Goal: Information Seeking & Learning: Learn about a topic

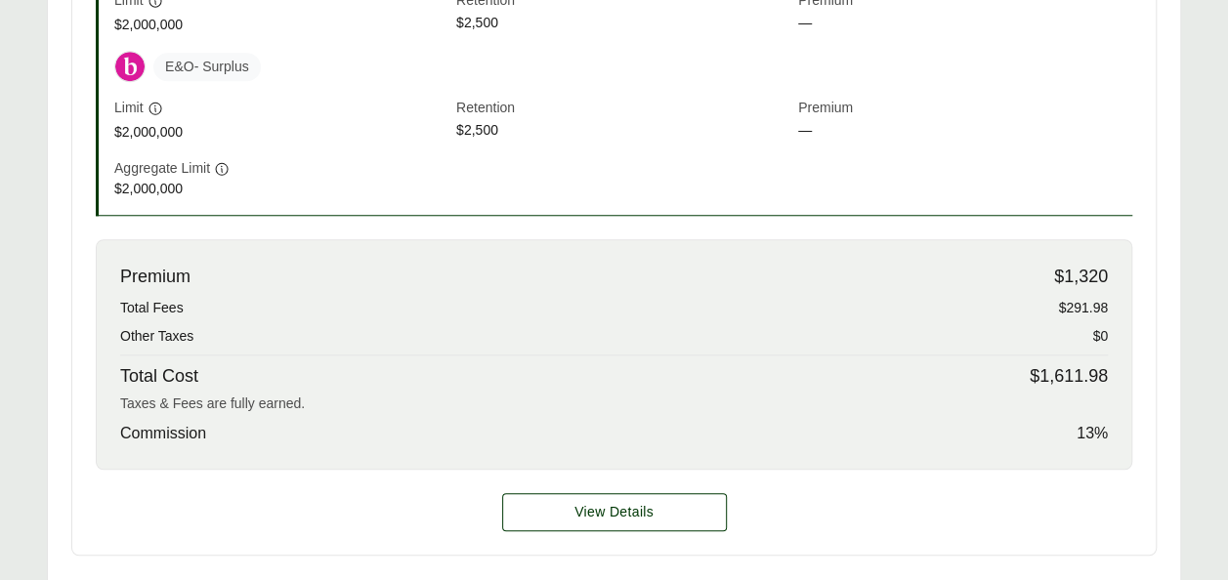
scroll to position [766, 0]
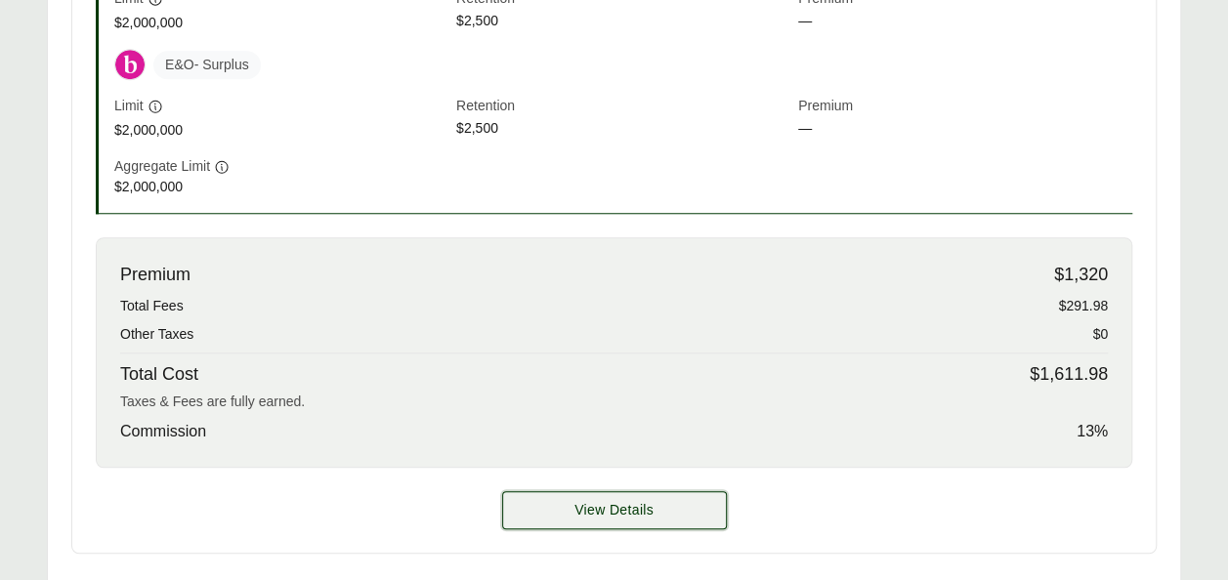
click at [657, 501] on button "View Details" at bounding box center [614, 510] width 225 height 38
click at [620, 512] on span "View Details" at bounding box center [614, 510] width 79 height 21
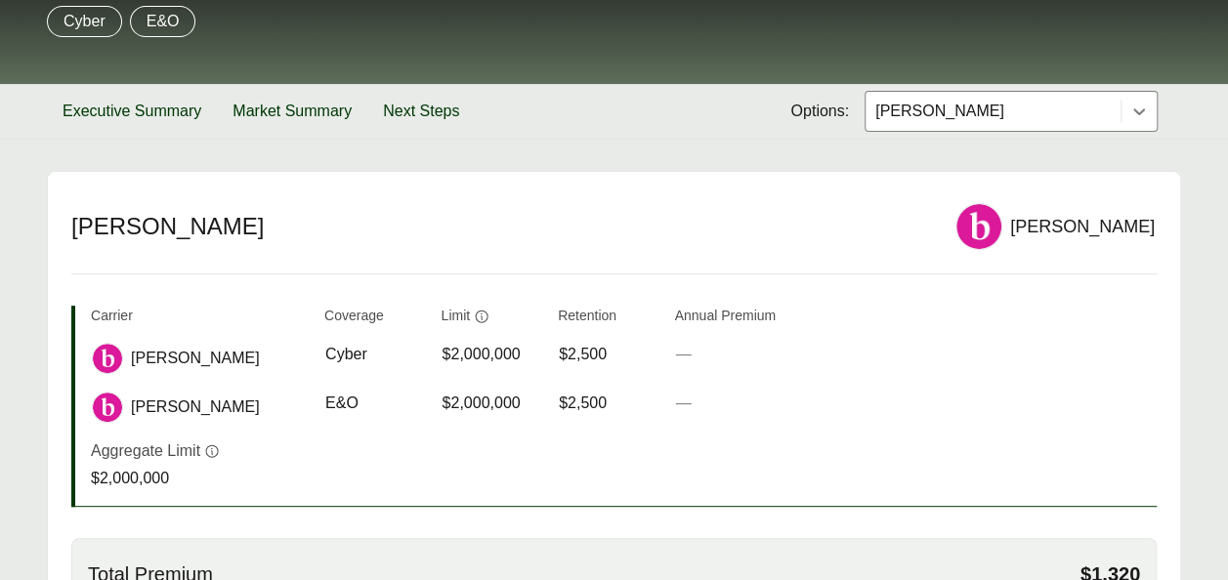
scroll to position [191, 0]
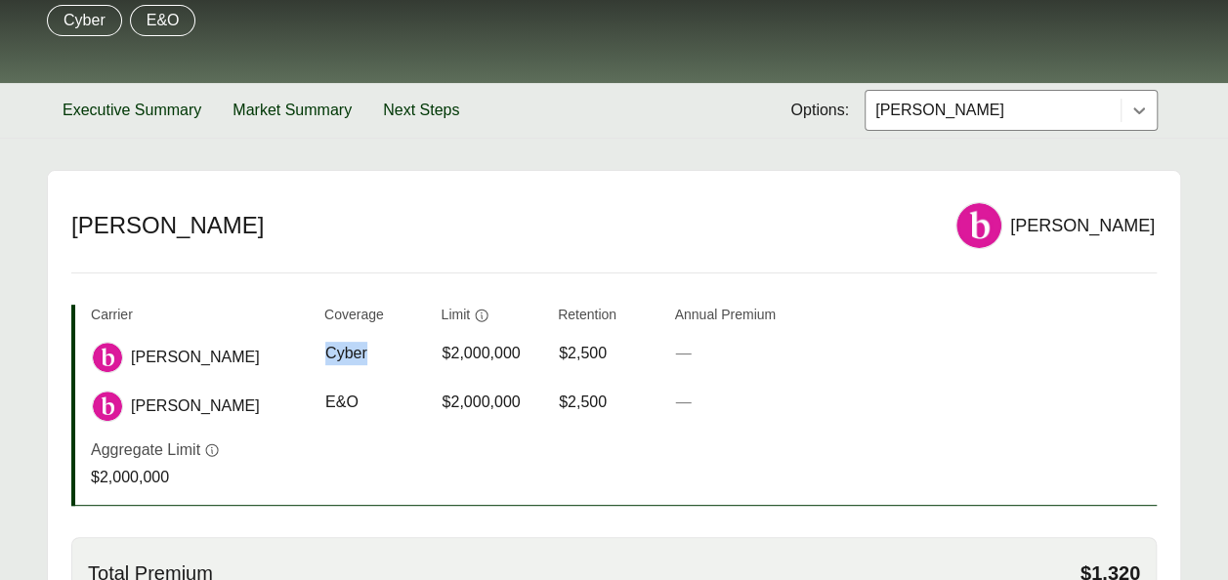
drag, startPoint x: 326, startPoint y: 348, endPoint x: 368, endPoint y: 350, distance: 42.1
click at [368, 350] on div "Cyber" at bounding box center [375, 353] width 100 height 23
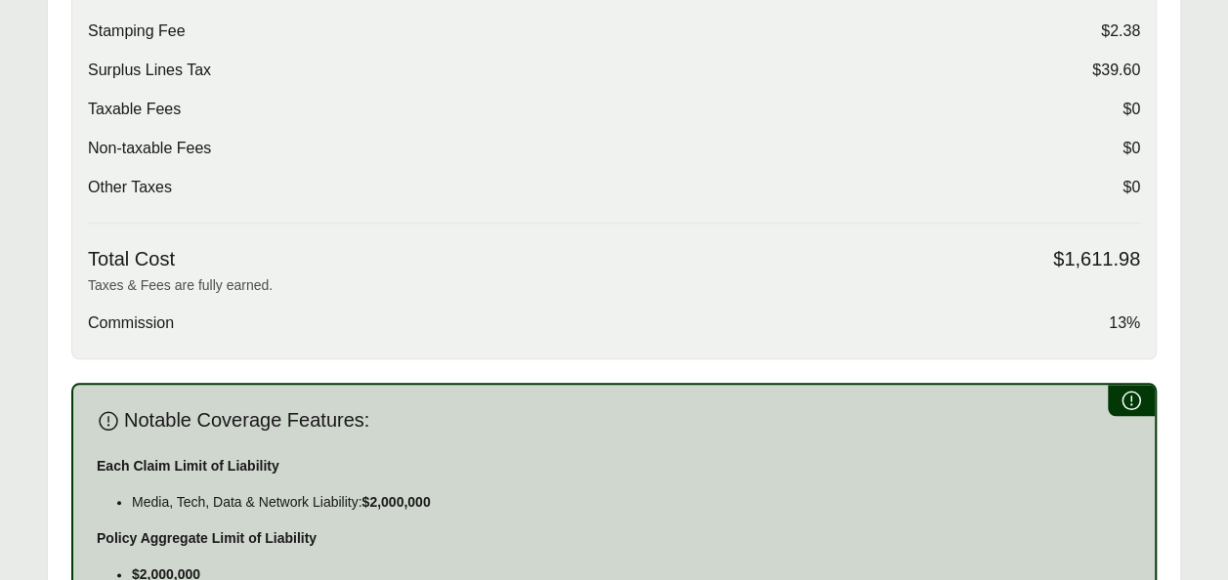
scroll to position [678, 0]
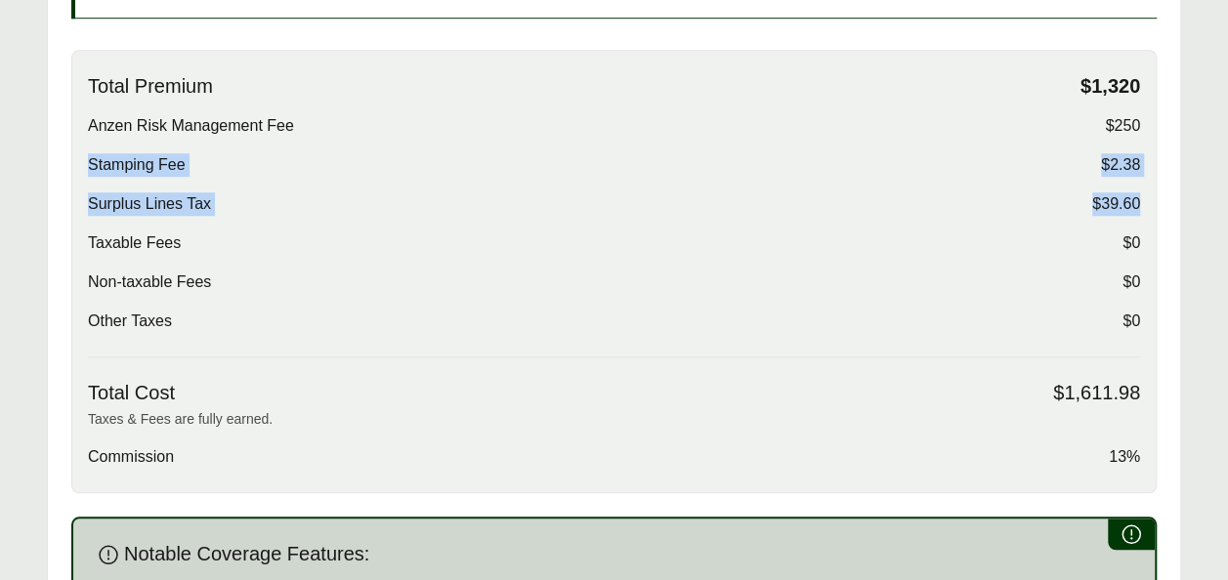
drag, startPoint x: 85, startPoint y: 161, endPoint x: 1139, endPoint y: 203, distance: 1055.1
click at [1139, 203] on div "Total Premium $1,320 Anzen Risk Management Fee $250 Stamping Fee $2.38 Surplus …" at bounding box center [614, 272] width 1086 height 444
copy div "Stamping Fee $2.38 Surplus Lines Tax $39.60"
